Goal: Communication & Community: Participate in discussion

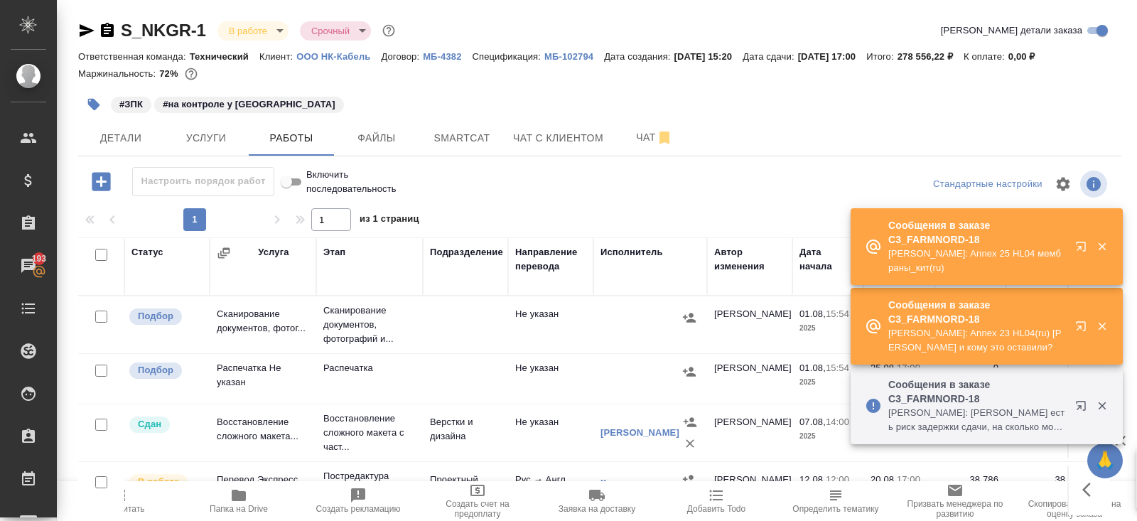
scroll to position [179, 0]
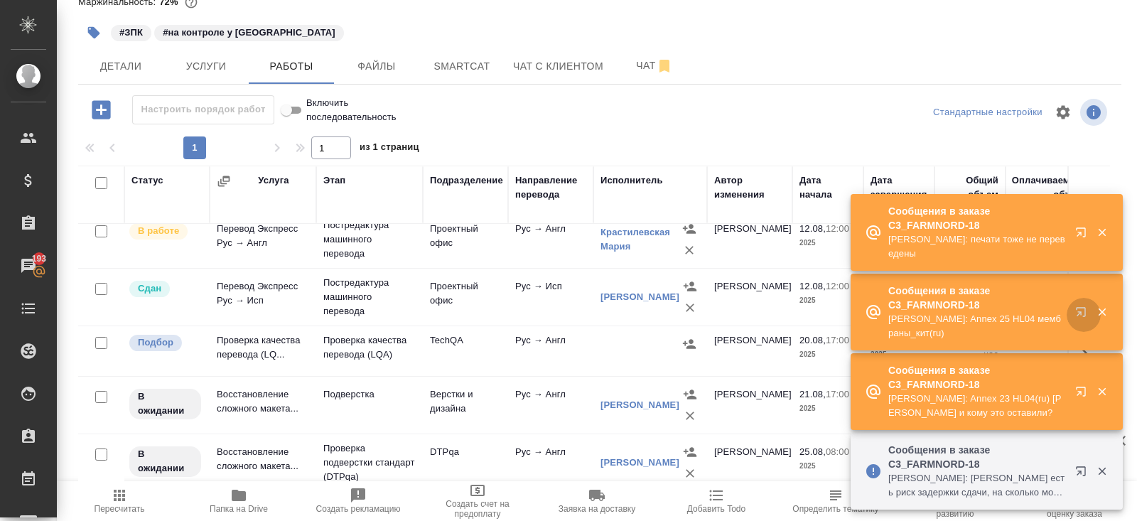
click at [1079, 319] on icon "button" at bounding box center [1083, 314] width 17 height 17
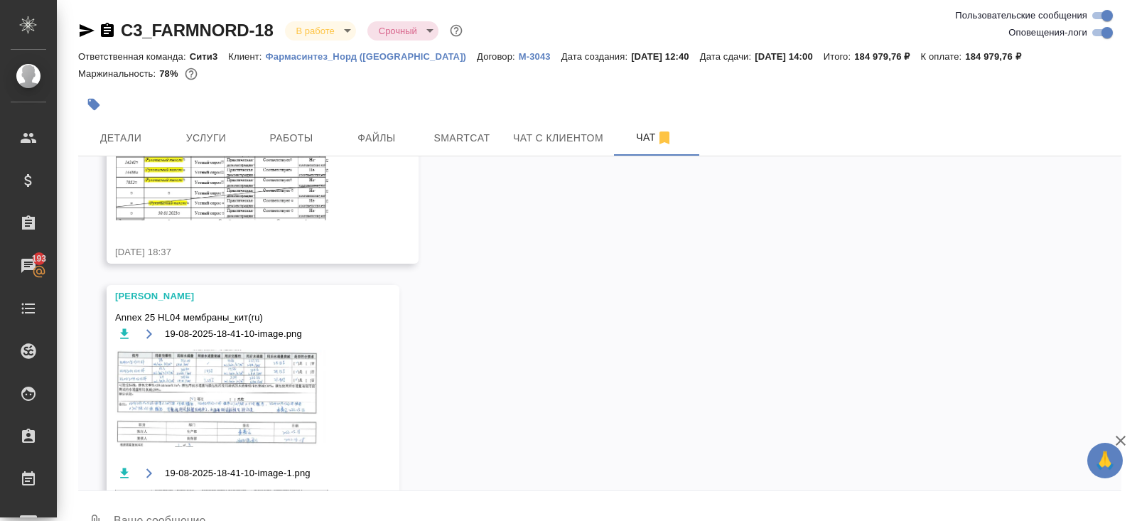
click at [1098, 34] on input "Оповещения-логи" at bounding box center [1106, 32] width 51 height 17
checkbox input "false"
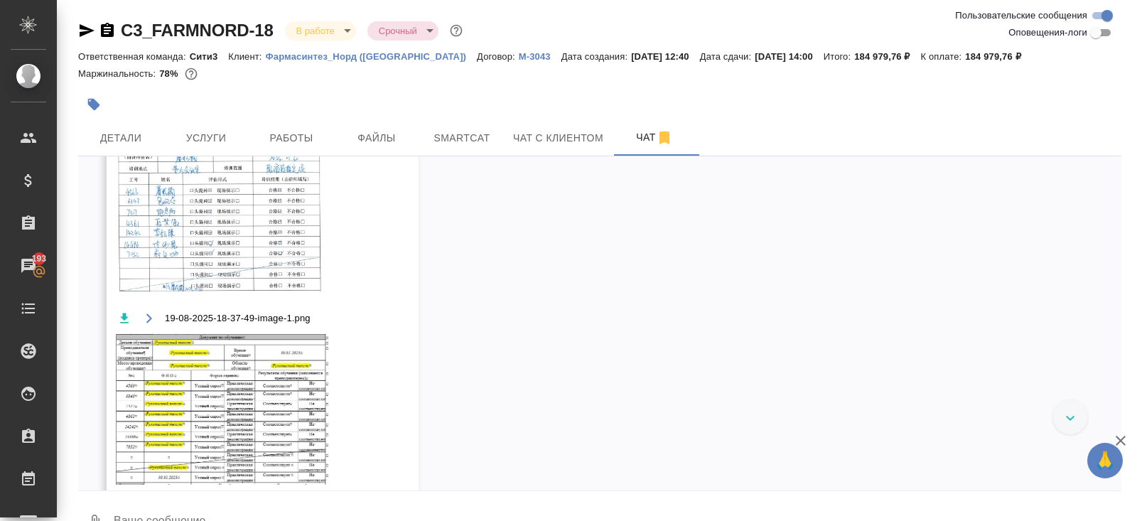
scroll to position [4389, 0]
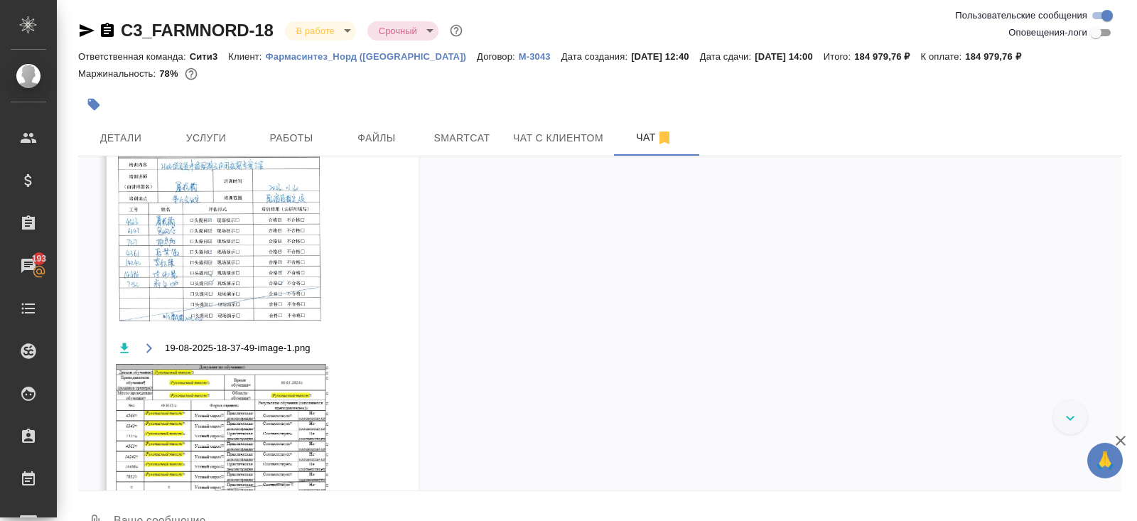
click at [244, 321] on img at bounding box center [221, 233] width 213 height 175
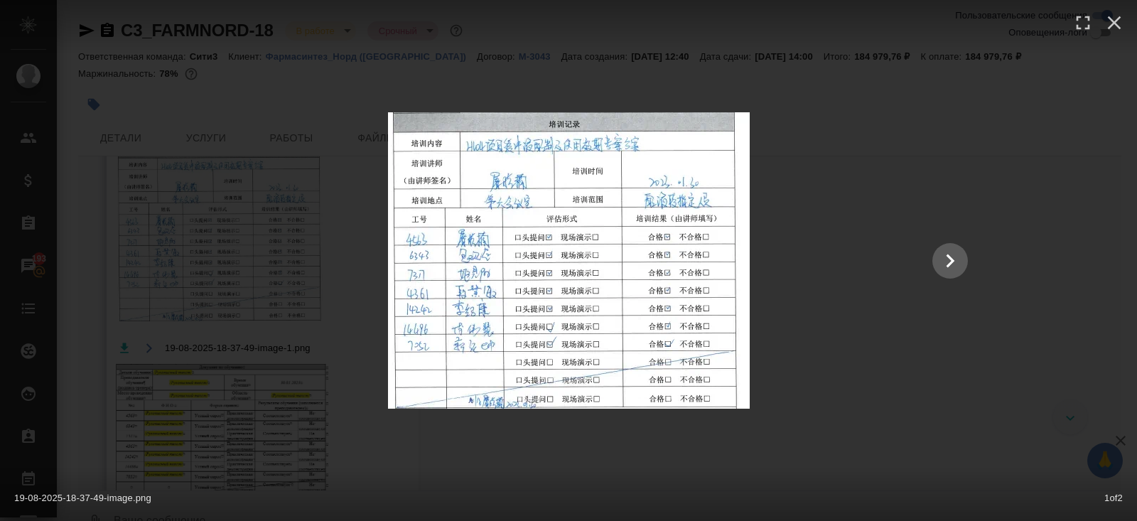
click at [867, 315] on div at bounding box center [569, 260] width 826 height 296
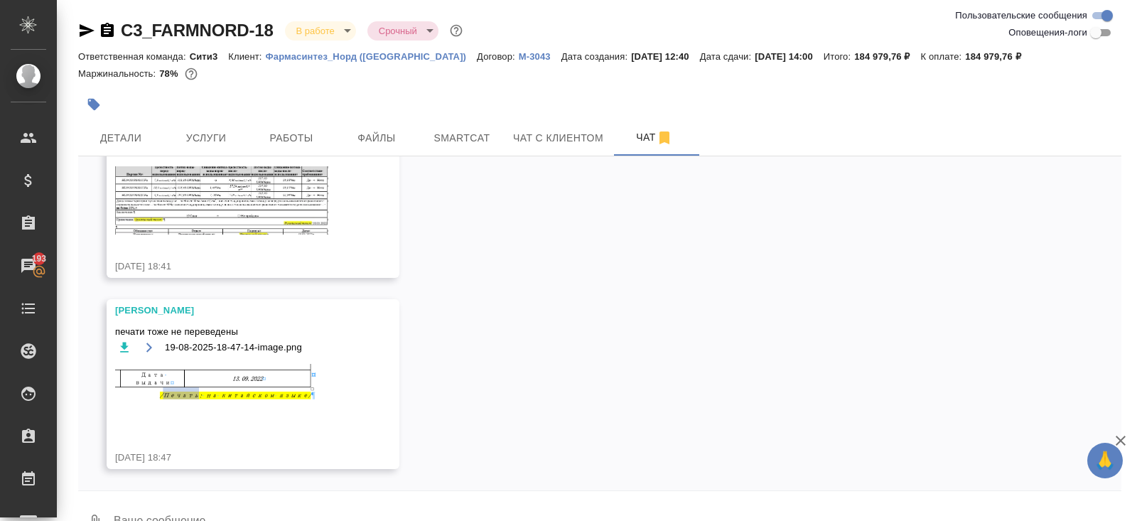
scroll to position [5148, 0]
click at [250, 125] on button "Работы" at bounding box center [291, 138] width 85 height 36
click at [207, 139] on span "Услуги" at bounding box center [206, 138] width 68 height 18
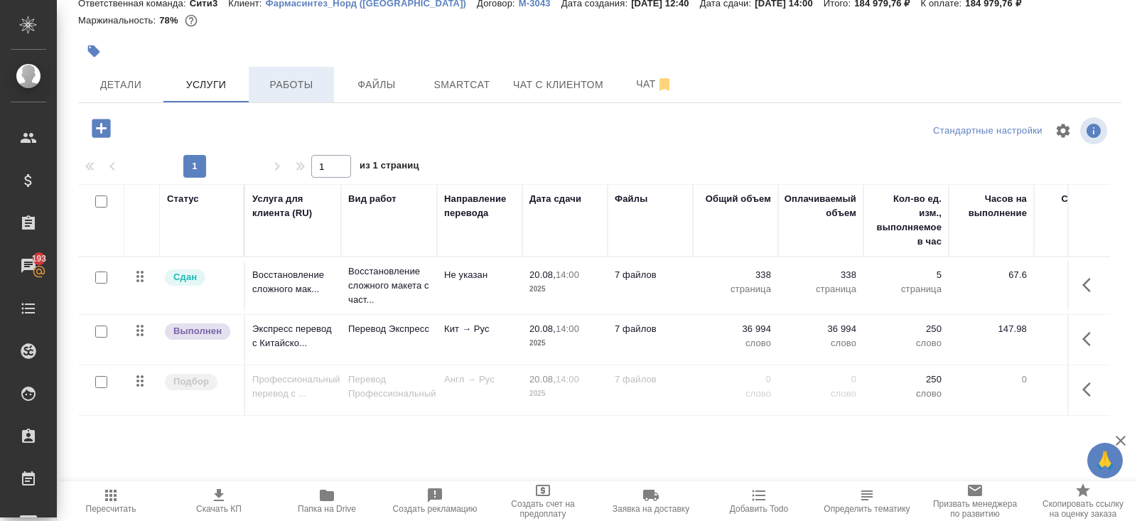
scroll to position [58, 0]
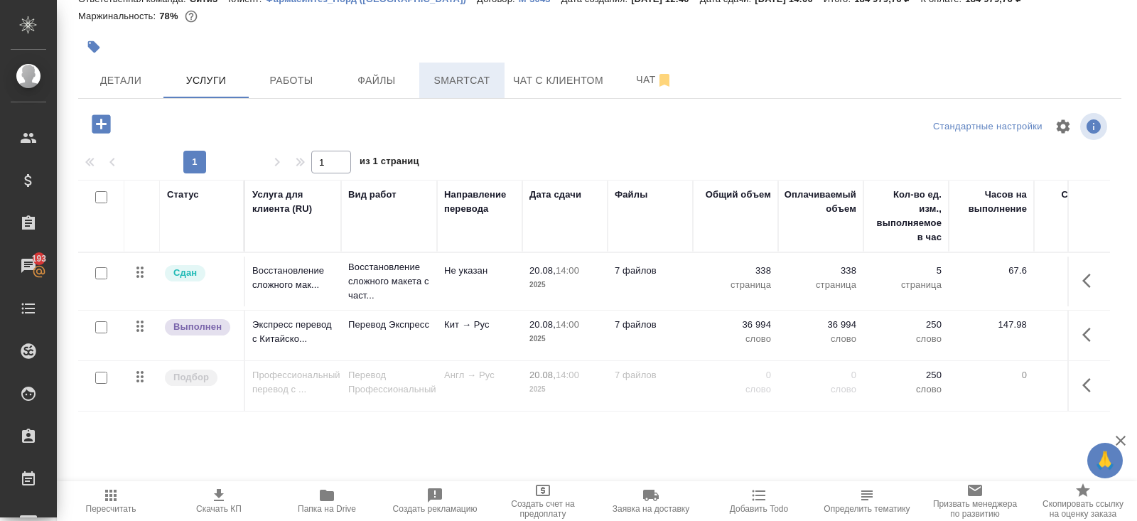
click at [444, 82] on span "Smartcat" at bounding box center [462, 81] width 68 height 18
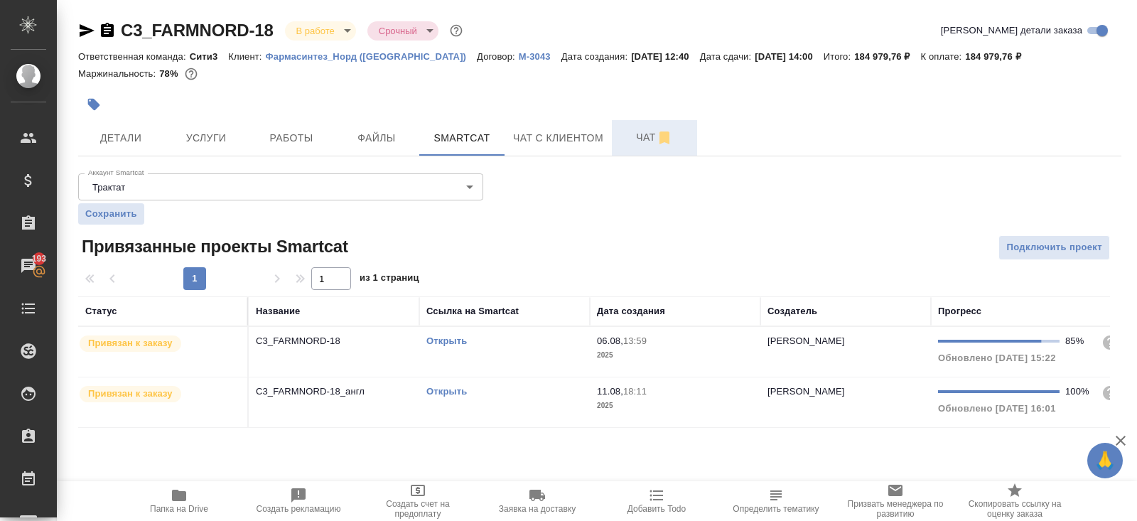
click at [642, 131] on span "Чат" at bounding box center [654, 138] width 68 height 18
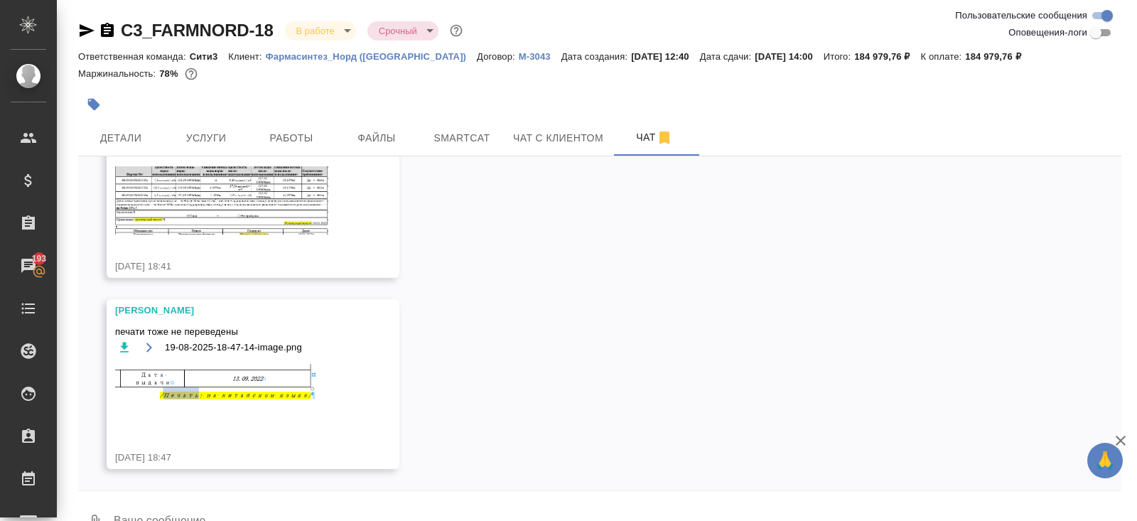
scroll to position [33, 0]
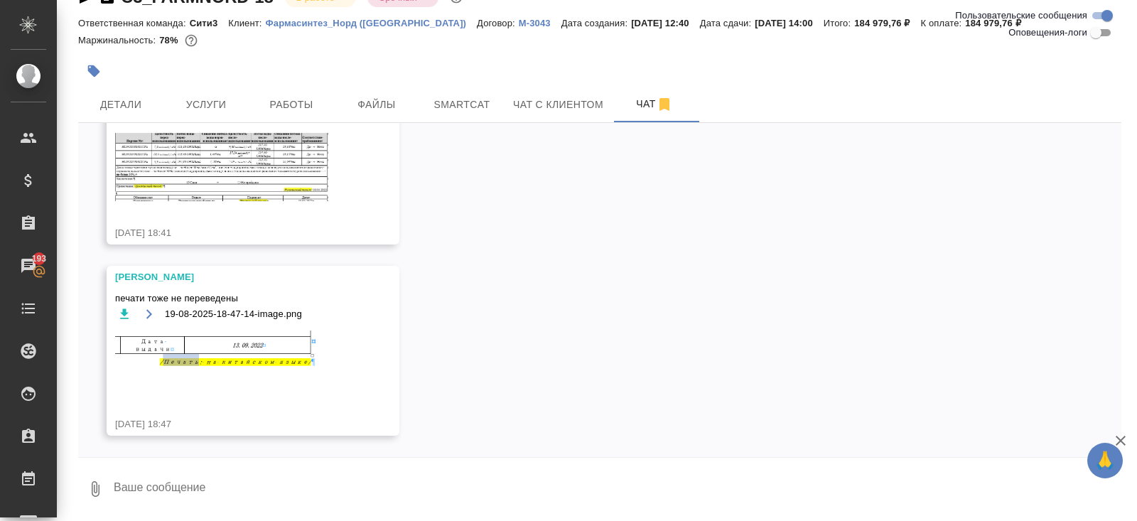
click at [256, 353] on img at bounding box center [221, 361] width 213 height 63
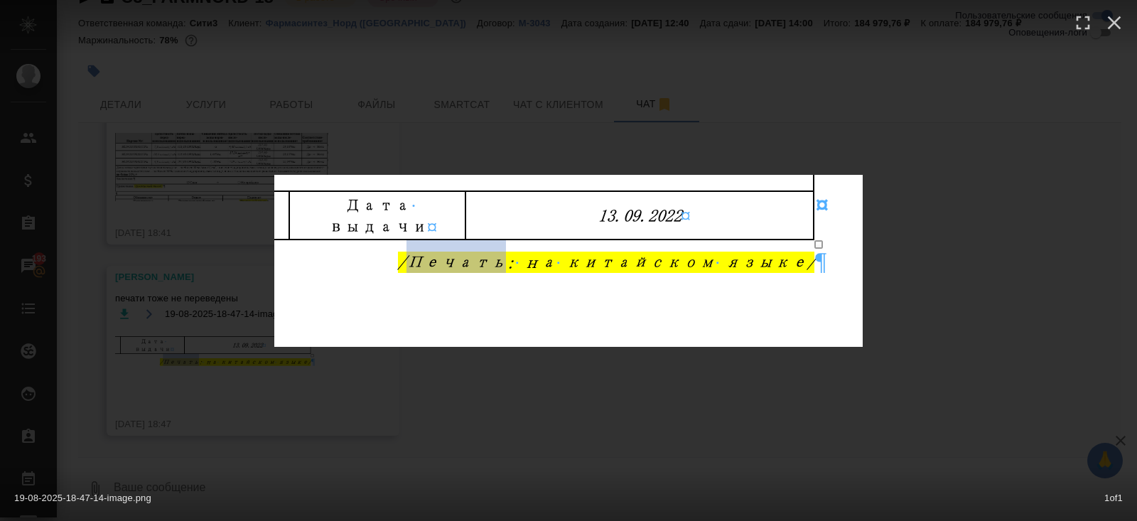
click at [400, 418] on div "19-08-2025-18-47-14-image.png 1 of 1" at bounding box center [568, 260] width 1137 height 521
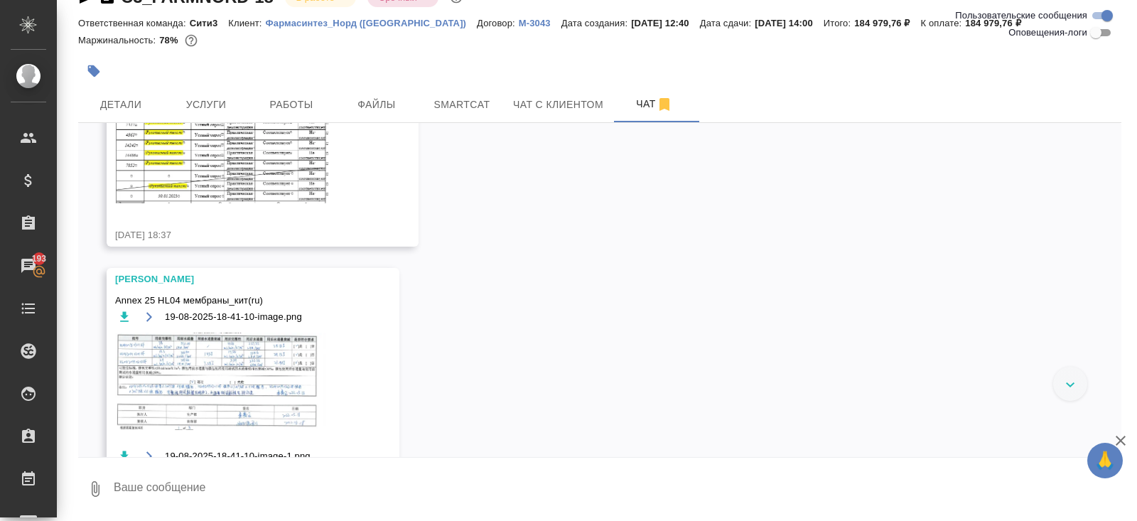
scroll to position [4664, 0]
click at [244, 206] on img at bounding box center [221, 130] width 213 height 151
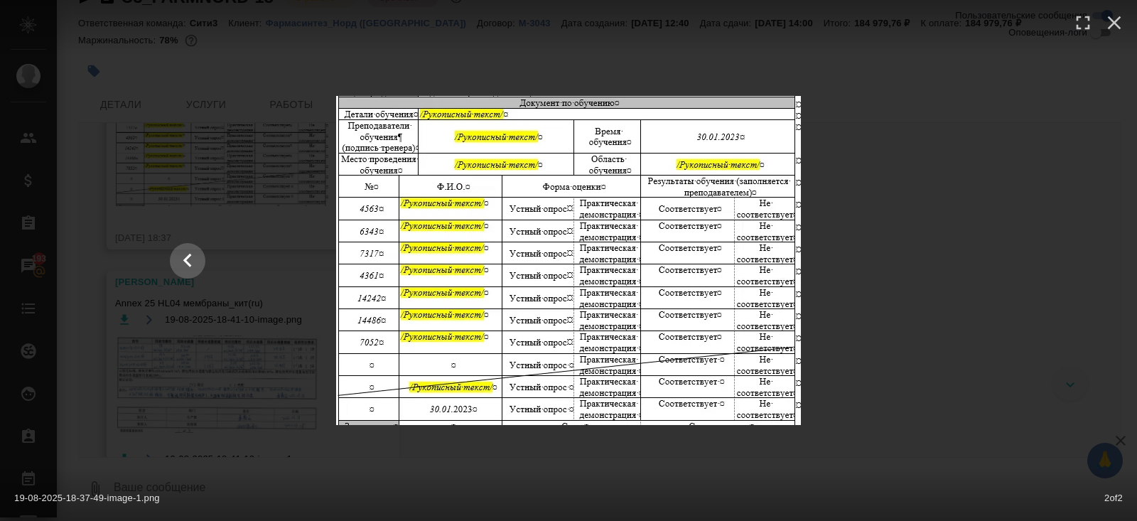
click at [893, 300] on div at bounding box center [569, 260] width 826 height 329
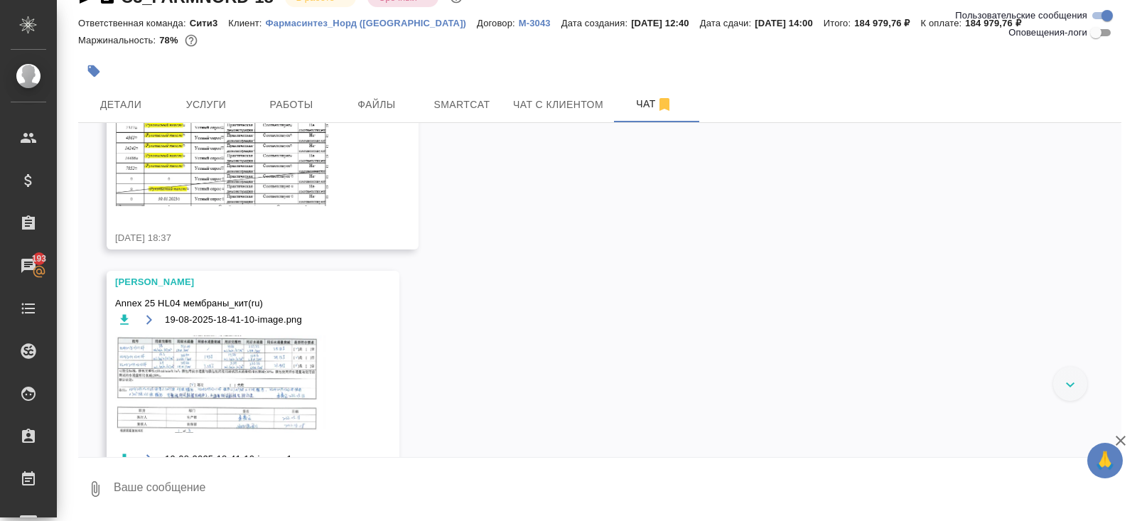
scroll to position [0, 0]
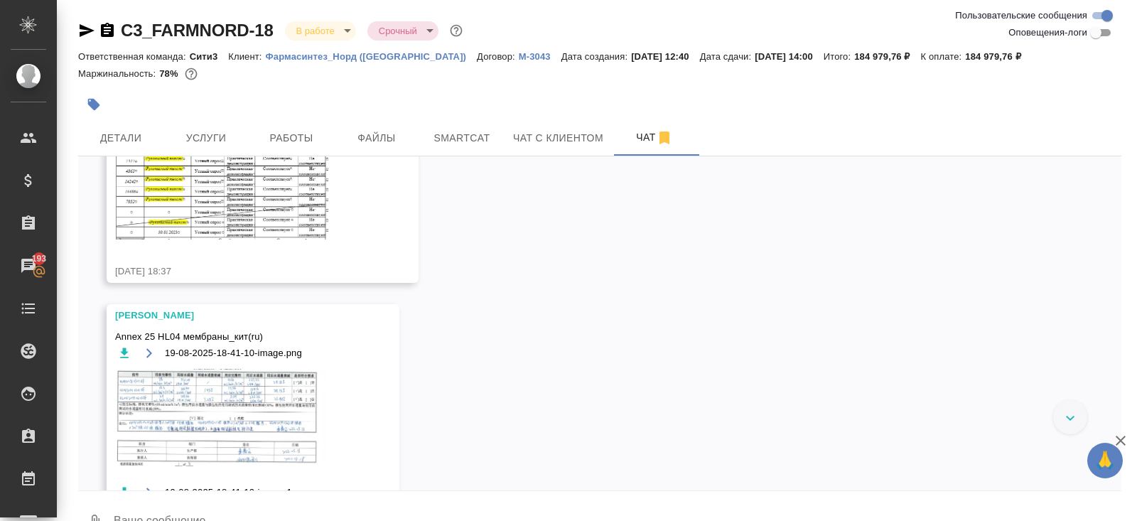
click at [114, 23] on icon "button" at bounding box center [107, 30] width 17 height 17
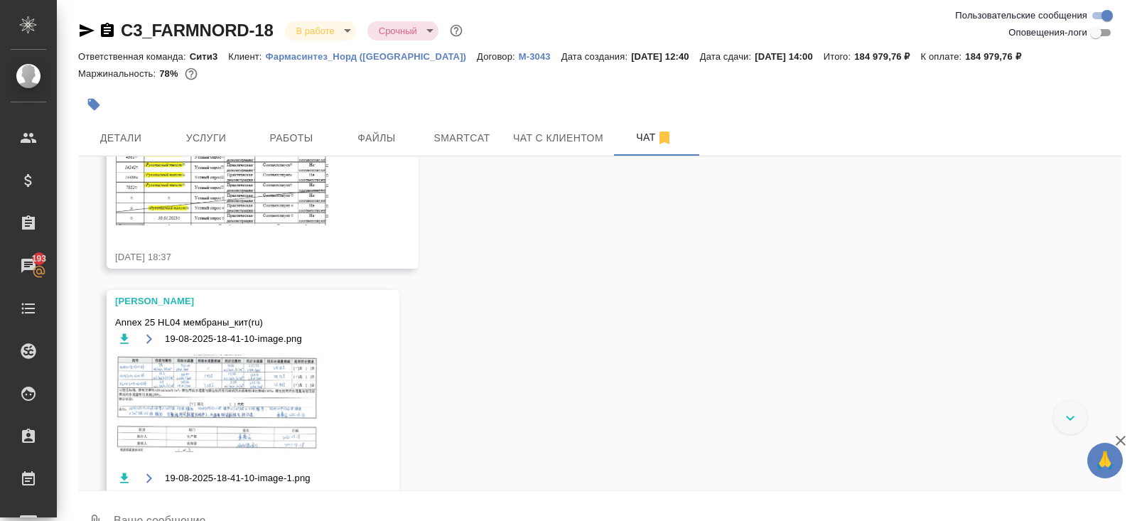
scroll to position [4664, 0]
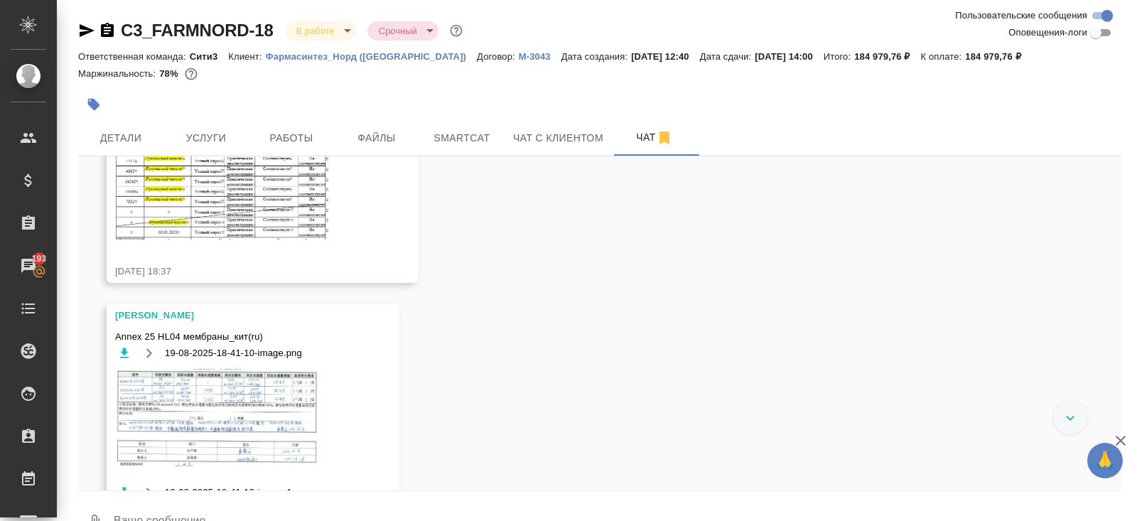
click at [81, 29] on icon "button" at bounding box center [87, 30] width 15 height 13
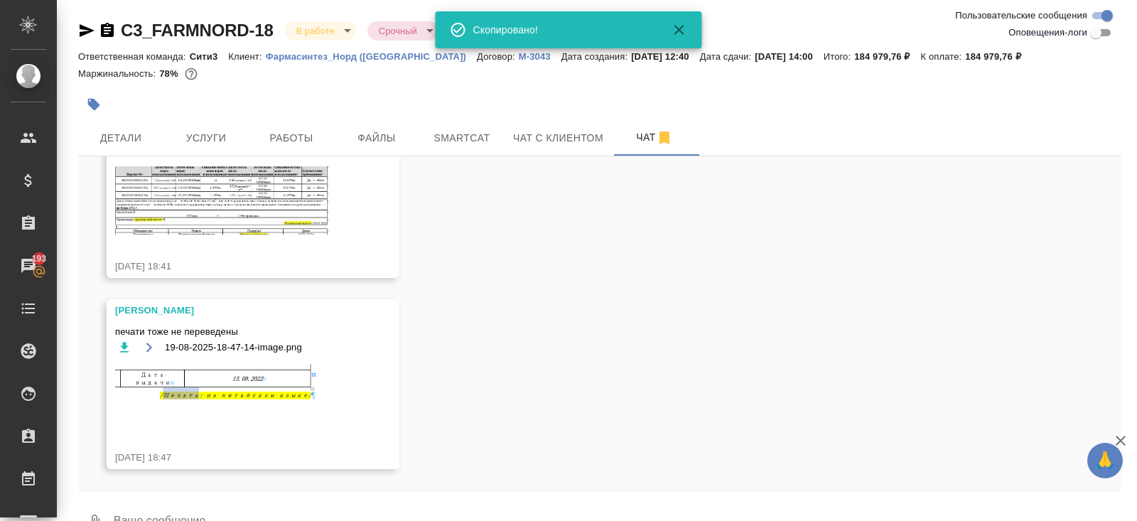
scroll to position [33, 0]
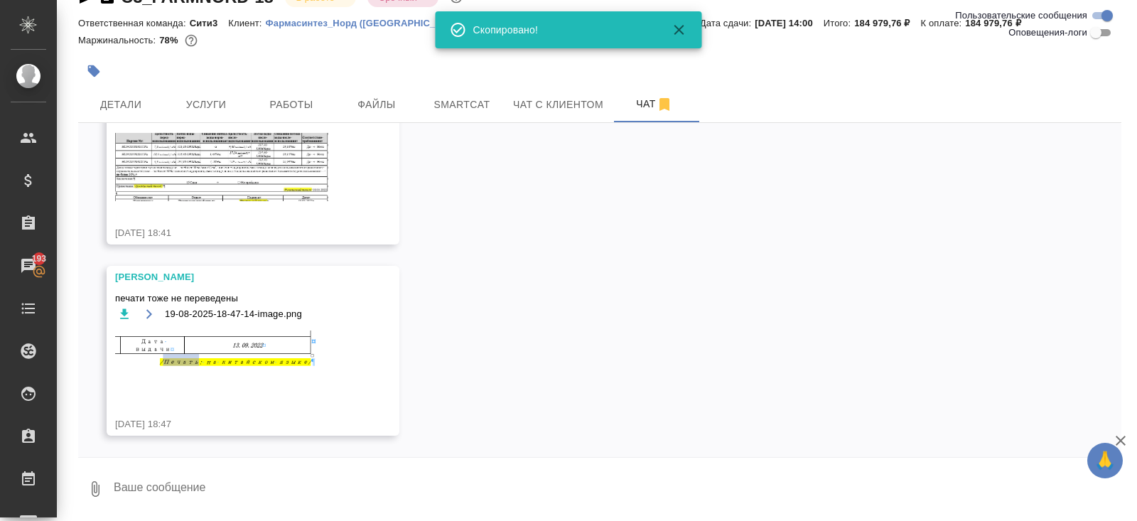
click at [202, 487] on textarea at bounding box center [616, 489] width 1009 height 48
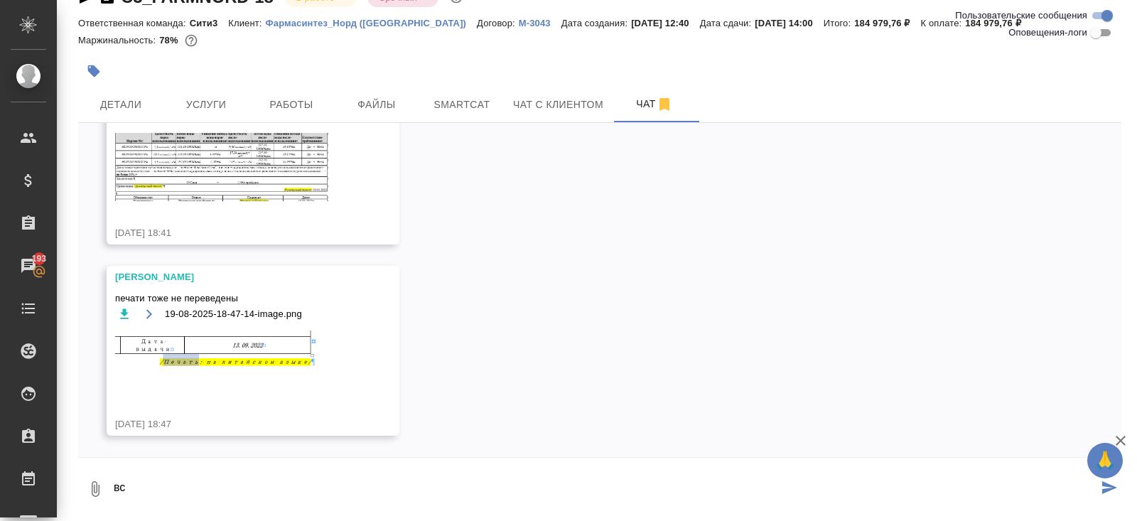
type textarea "в"
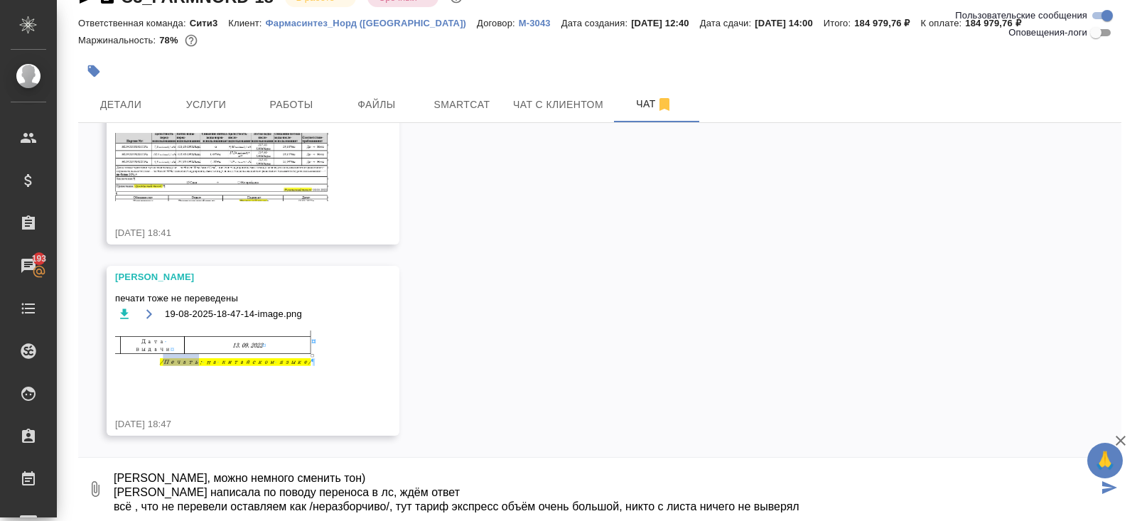
scroll to position [5148, 0]
click at [309, 479] on textarea "Саша, можно немного сменить тон) Тане написала по поводу переноса в лс, ждём от…" at bounding box center [604, 489] width 985 height 48
click at [847, 507] on textarea "Саша, можно немного сменить тон) Тане написала по поводу переноса в лс, ждём от…" at bounding box center [604, 489] width 985 height 48
click at [511, 503] on textarea "Саша, можно немного сменить тон) Тане написала по поводу переноса в лс, ждём от…" at bounding box center [604, 489] width 985 height 48
click at [821, 512] on div "0 Саша, можно немного сменить тон) Тане написала по поводу переноса в лс, ждём …" at bounding box center [599, 485] width 1043 height 57
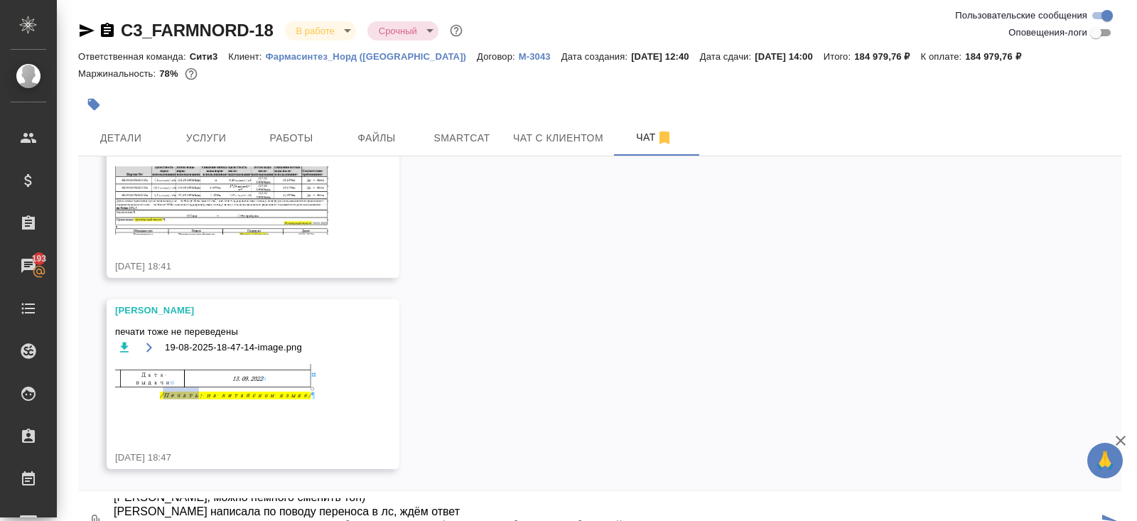
scroll to position [33, 0]
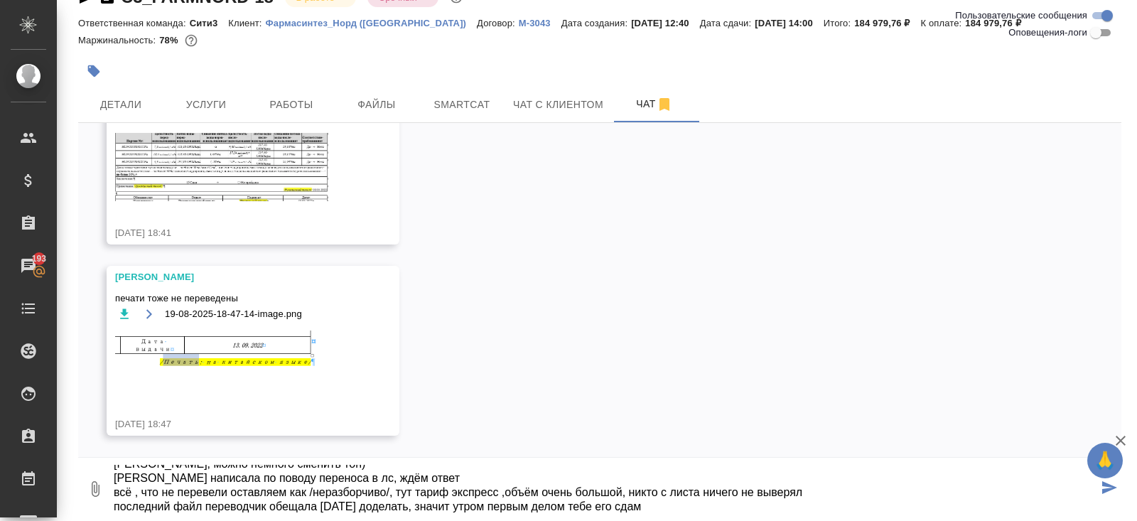
click at [314, 469] on textarea "Саша, можно немного сменить тон) Тане написала по поводу переноса в лс, ждём от…" at bounding box center [604, 489] width 985 height 48
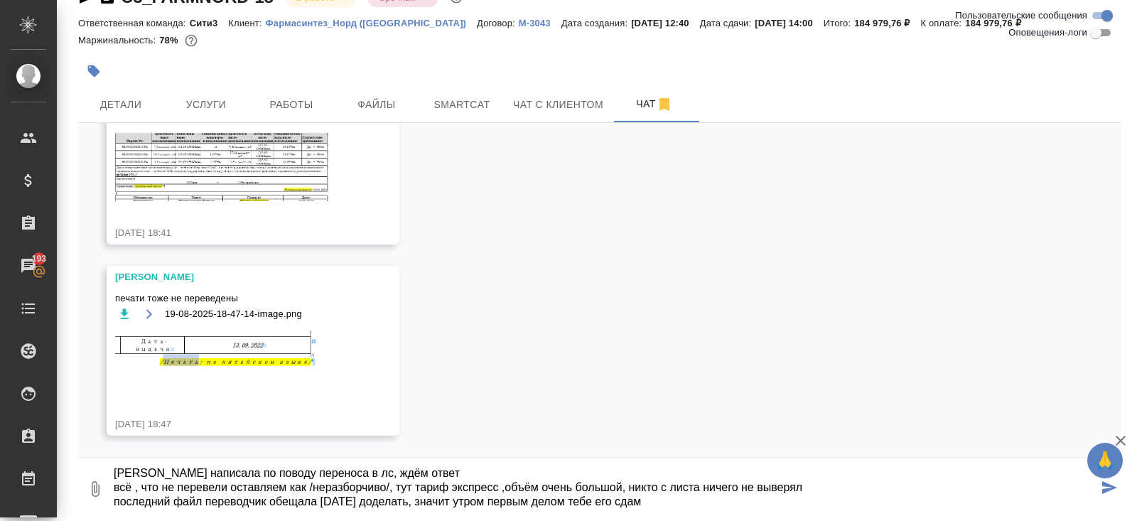
scroll to position [15, 0]
click at [838, 488] on textarea "Тане написала по поводу переноса в лс, ждём ответ всё , что не перевели оставля…" at bounding box center [604, 489] width 985 height 48
click at [838, 496] on textarea "Тане написала по поводу переноса в лс, ждём ответ всё , что не перевели оставля…" at bounding box center [604, 489] width 985 height 48
type textarea "Тане написала по поводу переноса в лс, ждём ответ всё , что не перевели оставля…"
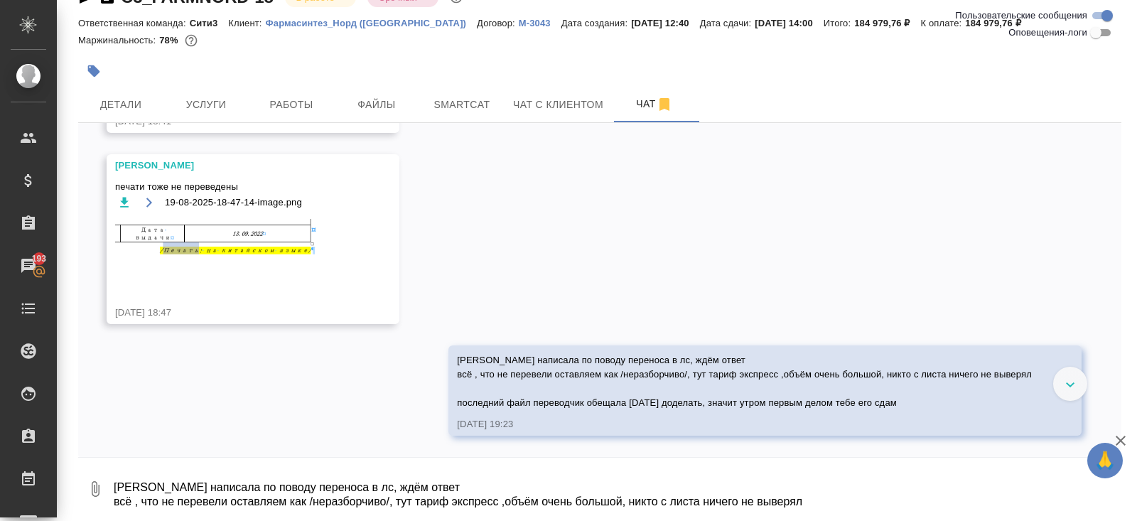
scroll to position [5259, 0]
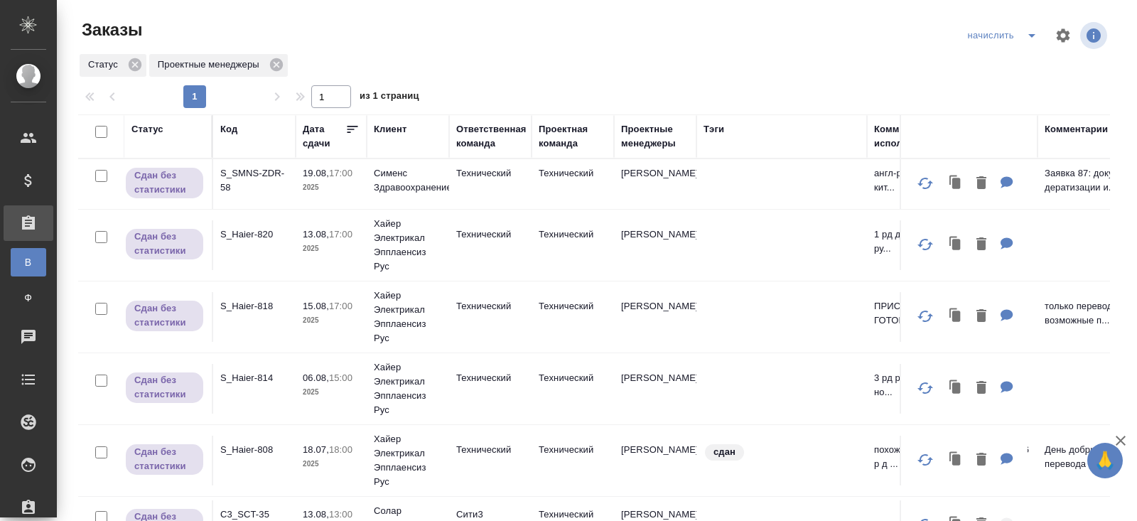
click at [1031, 44] on button "split button" at bounding box center [1031, 35] width 28 height 23
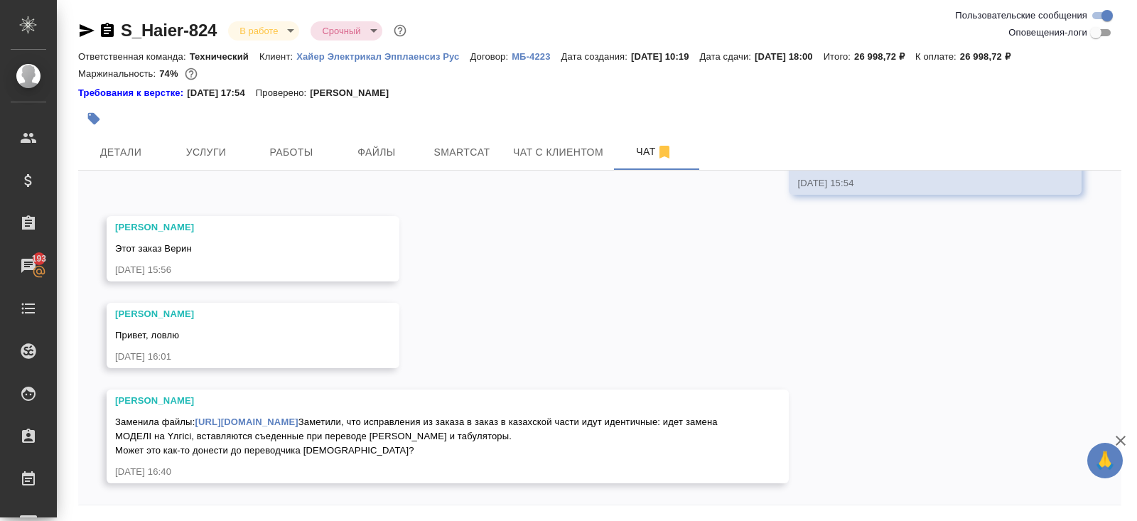
click at [79, 36] on icon "button" at bounding box center [86, 30] width 17 height 17
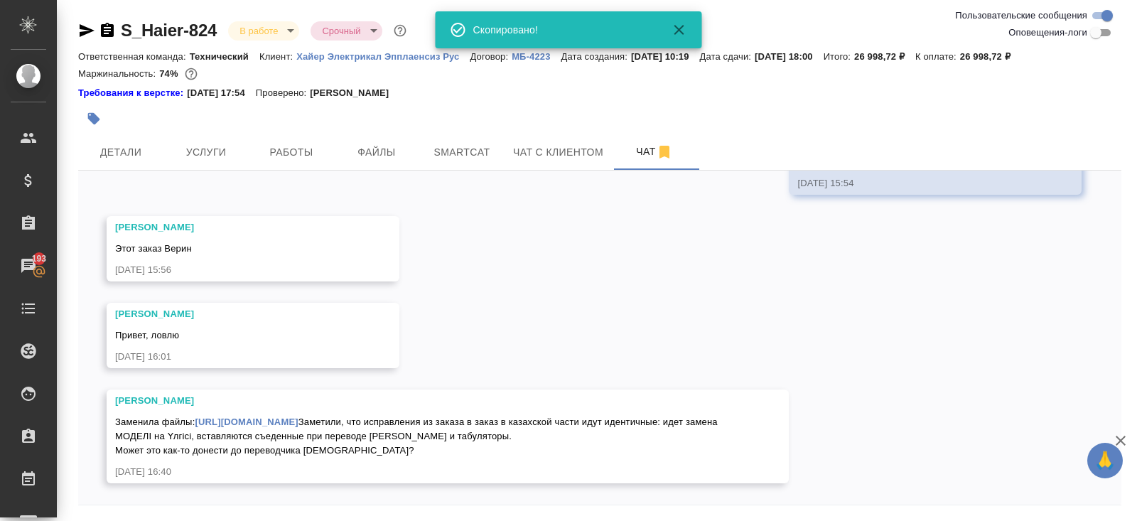
click at [272, 416] on link "[URL][DOMAIN_NAME]" at bounding box center [246, 421] width 103 height 11
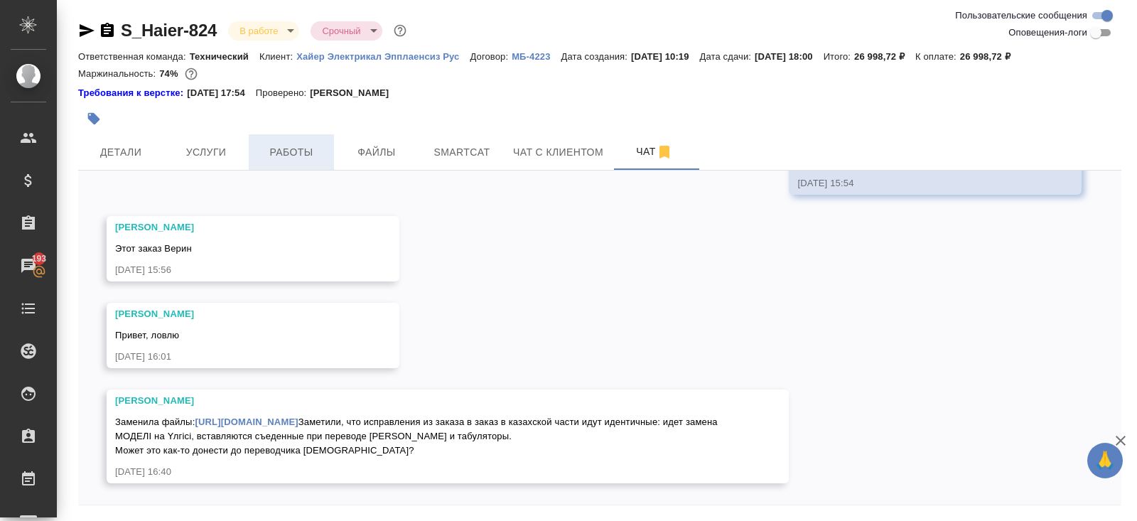
click at [299, 151] on span "Работы" at bounding box center [291, 153] width 68 height 18
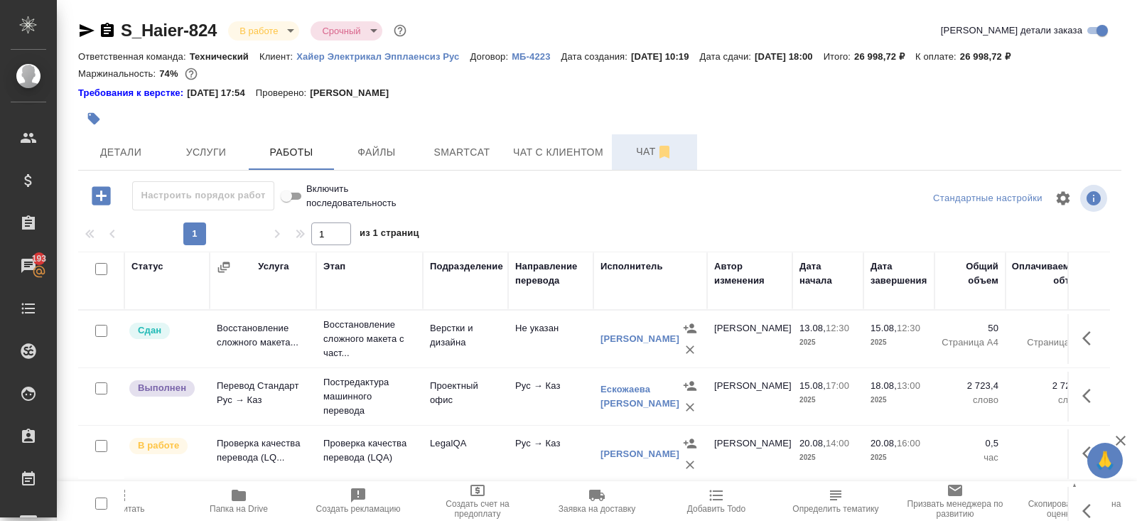
click at [656, 156] on span "Чат" at bounding box center [654, 152] width 68 height 18
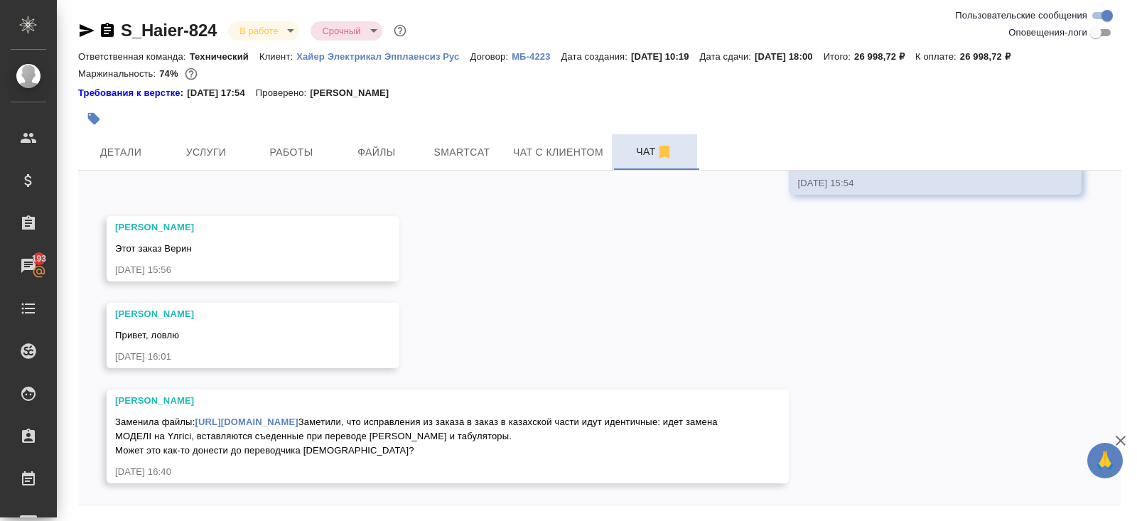
scroll to position [2584, 0]
click at [90, 28] on icon "button" at bounding box center [86, 30] width 17 height 17
